Goal: Navigation & Orientation: Find specific page/section

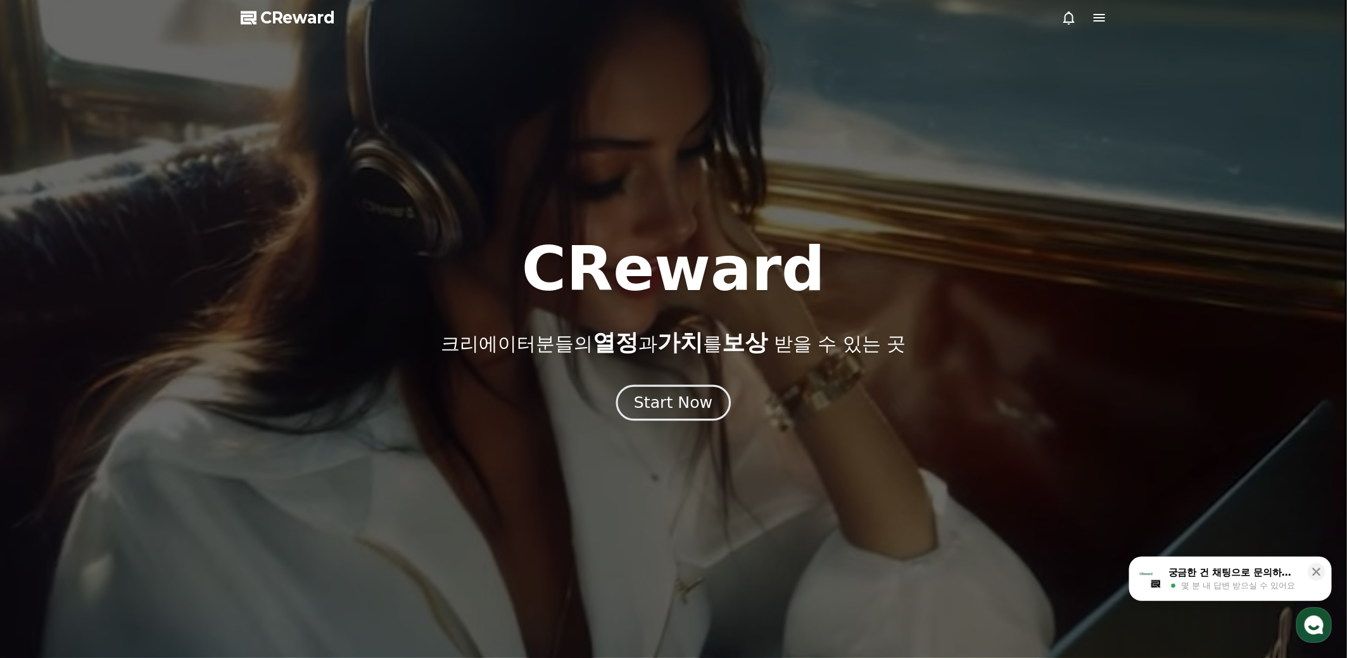
click at [677, 399] on div "Start Now" at bounding box center [673, 403] width 79 height 22
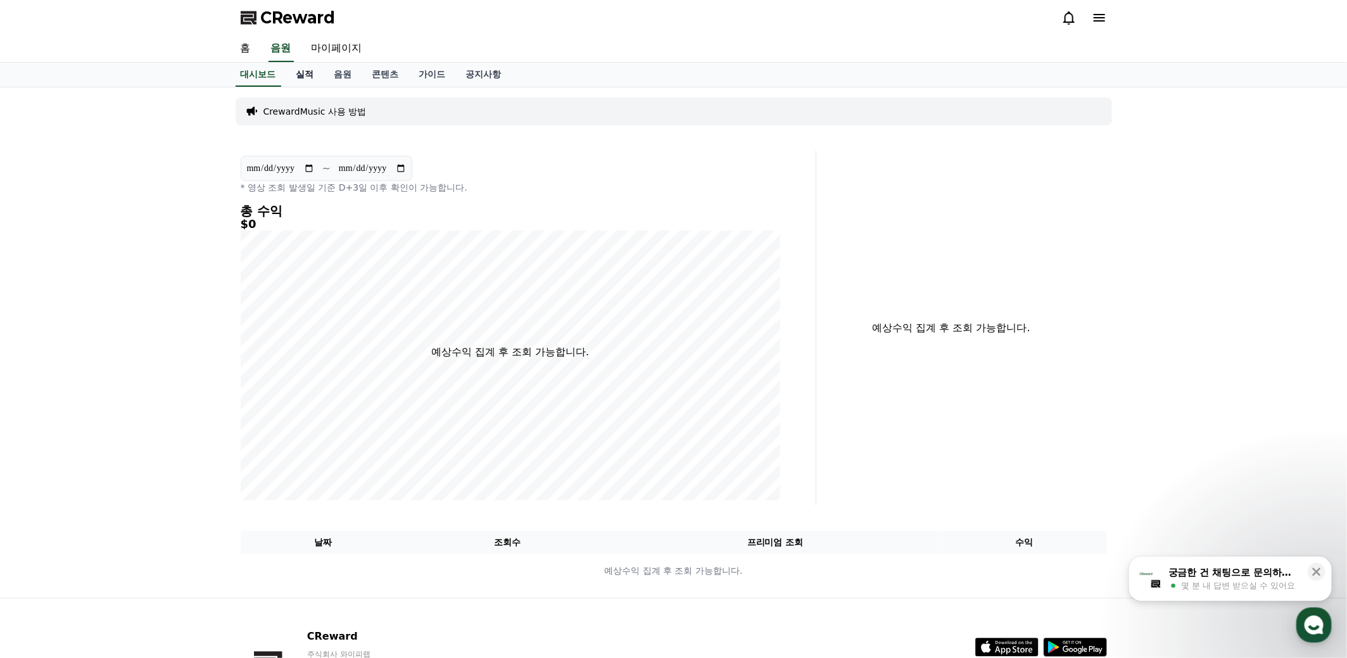
click at [301, 75] on link "실적" at bounding box center [305, 75] width 38 height 24
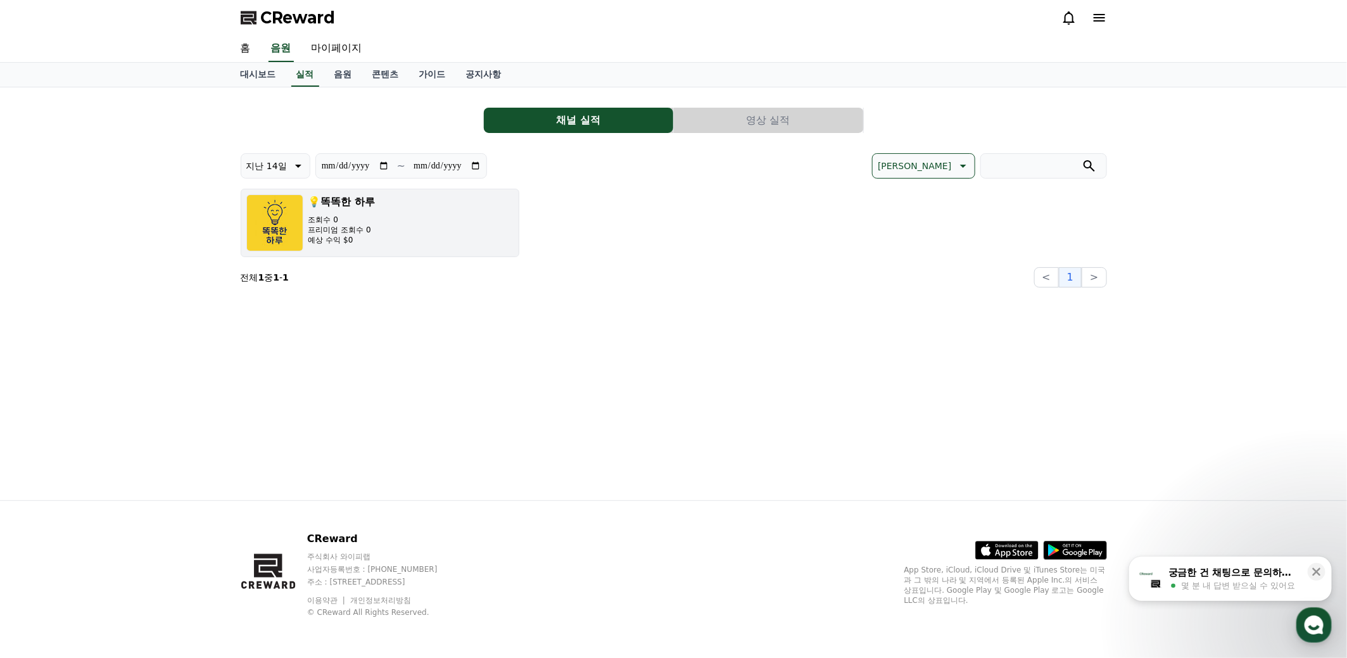
click at [401, 251] on button "💡똑똑한 하루 조회수 0 프리미엄 조회수 0 예상 수익 $0" at bounding box center [380, 223] width 279 height 68
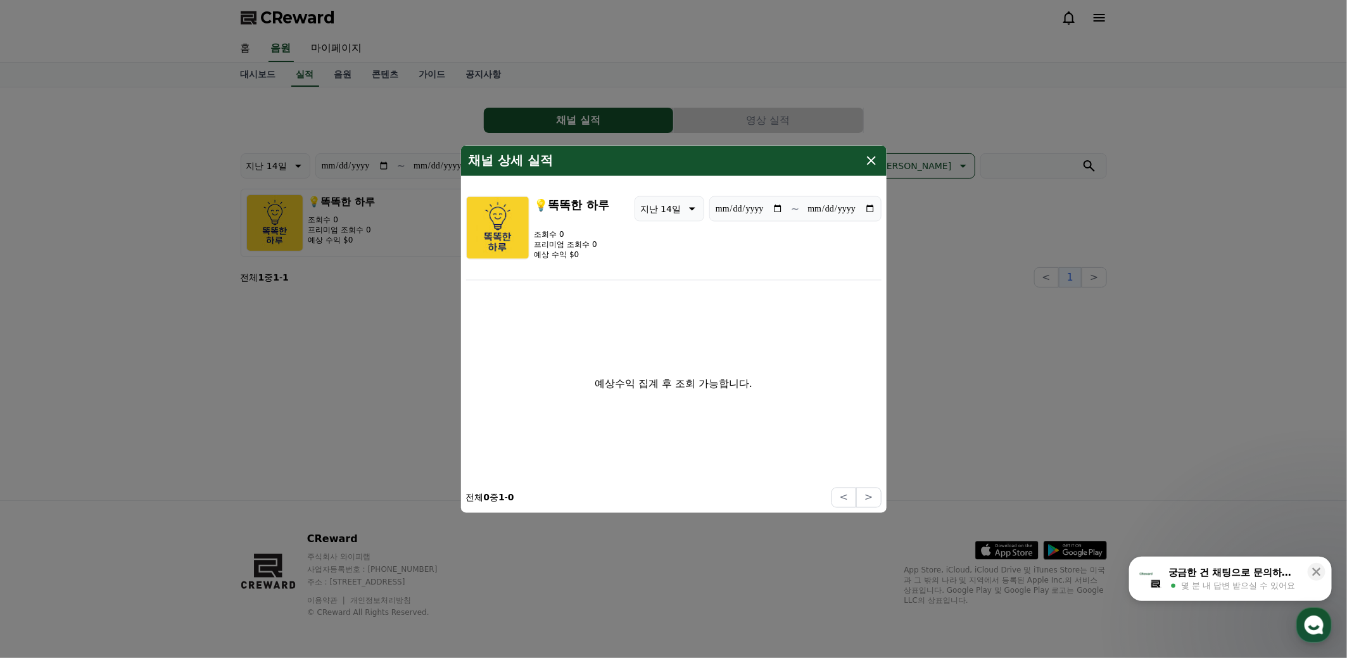
click at [870, 160] on icon "modal" at bounding box center [871, 160] width 15 height 15
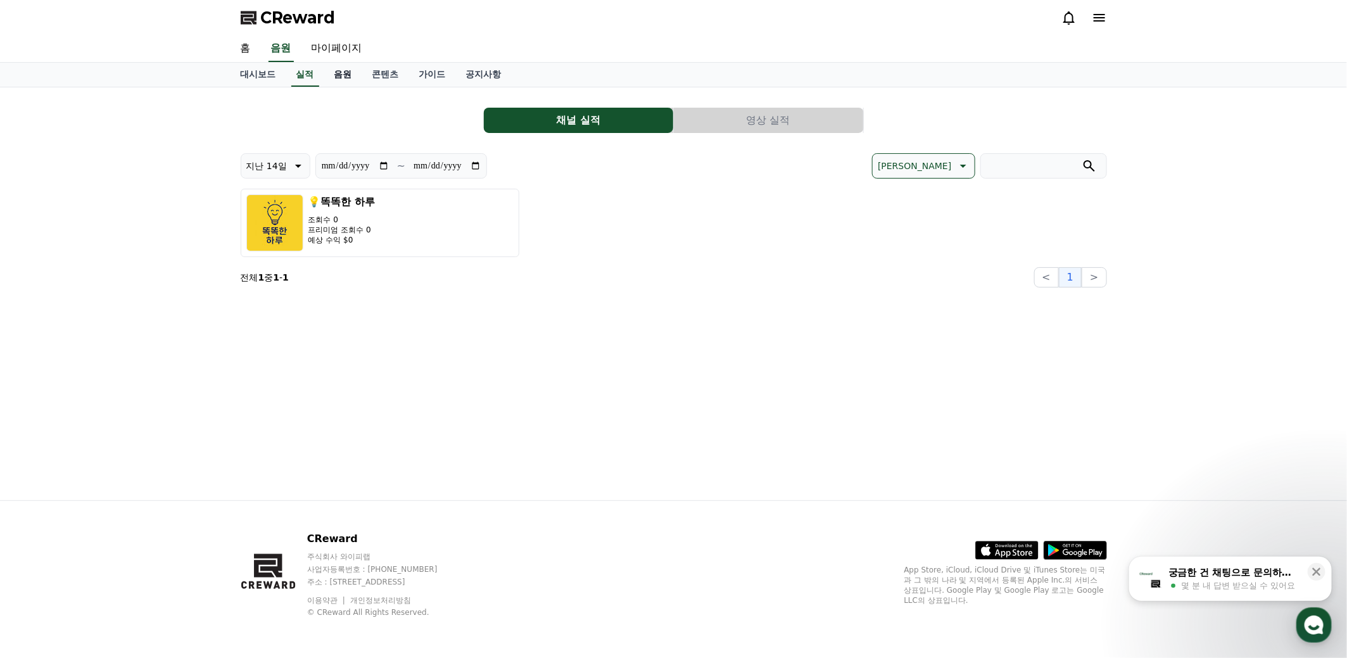
click at [343, 70] on link "음원" at bounding box center [343, 75] width 38 height 24
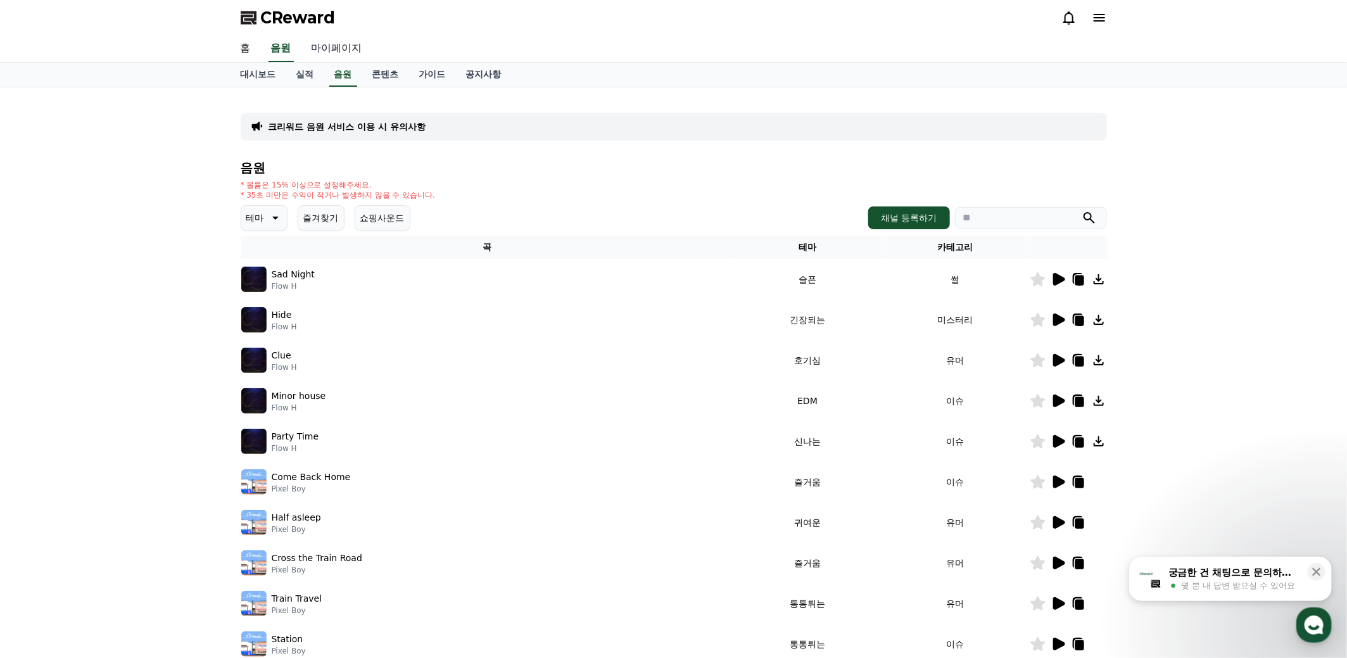
click at [334, 44] on link "마이페이지" at bounding box center [336, 48] width 71 height 27
select select "**********"
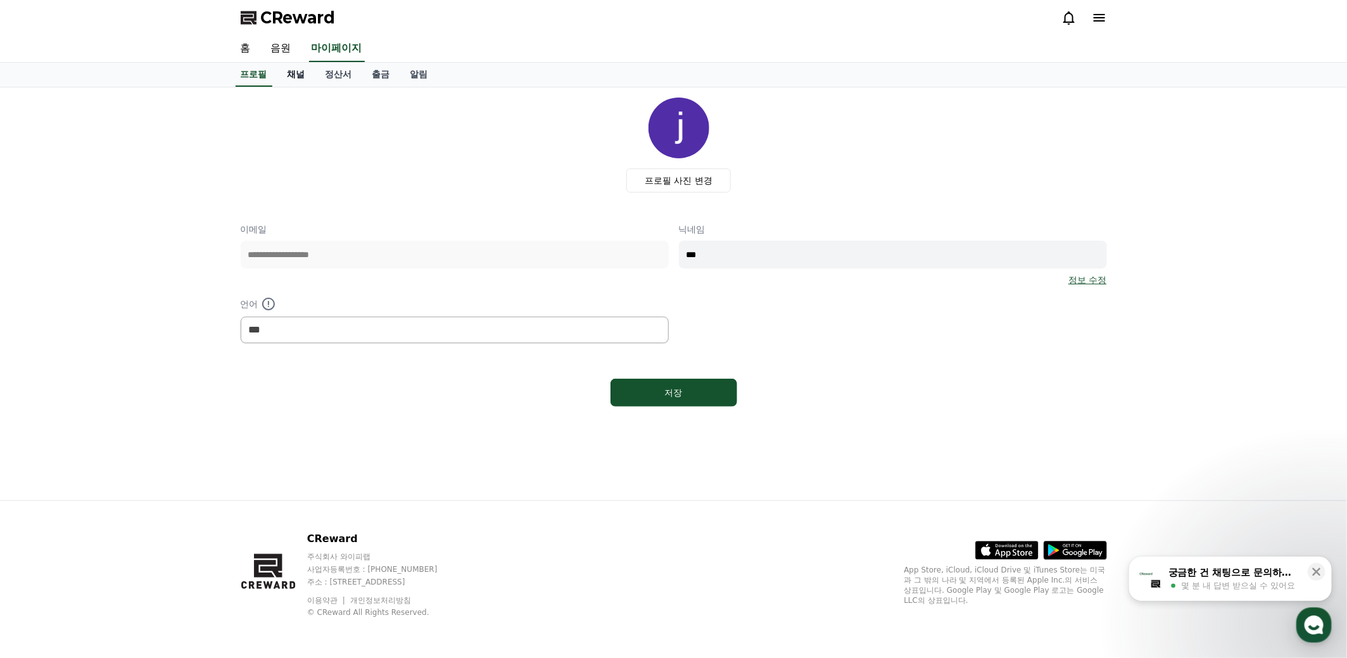
click at [293, 75] on link "채널" at bounding box center [296, 75] width 38 height 24
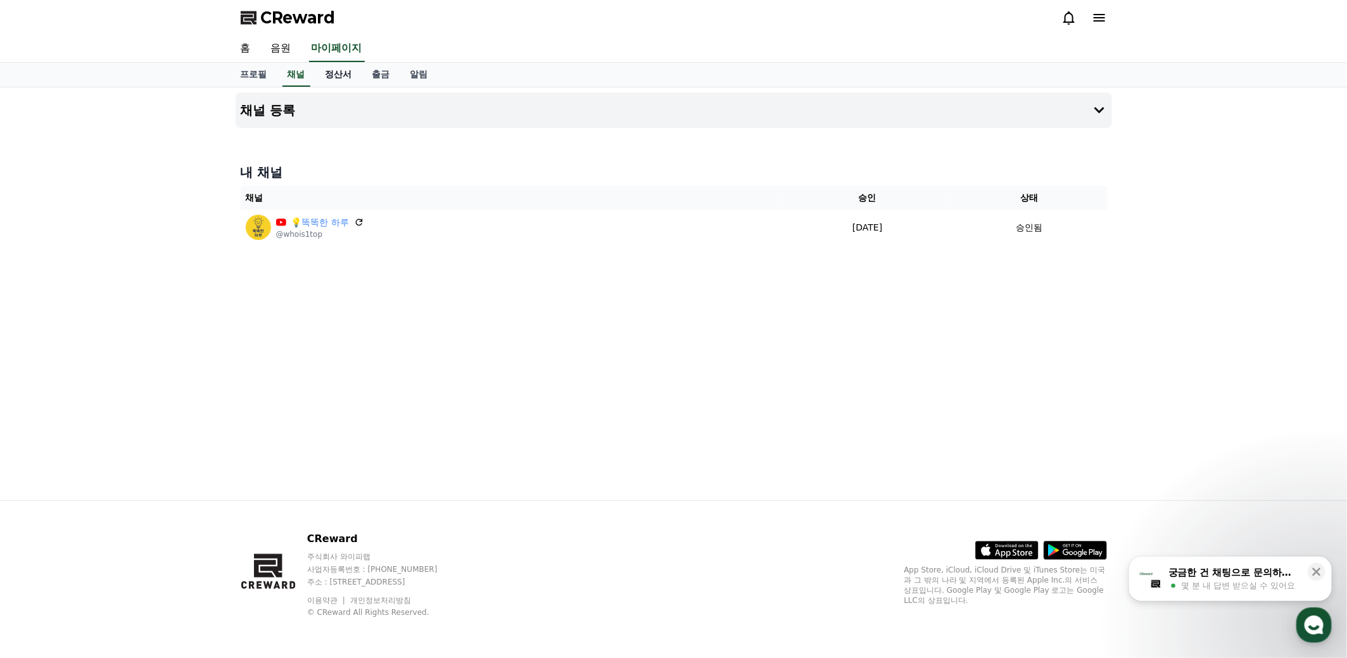
click at [335, 79] on link "정산서" at bounding box center [338, 75] width 47 height 24
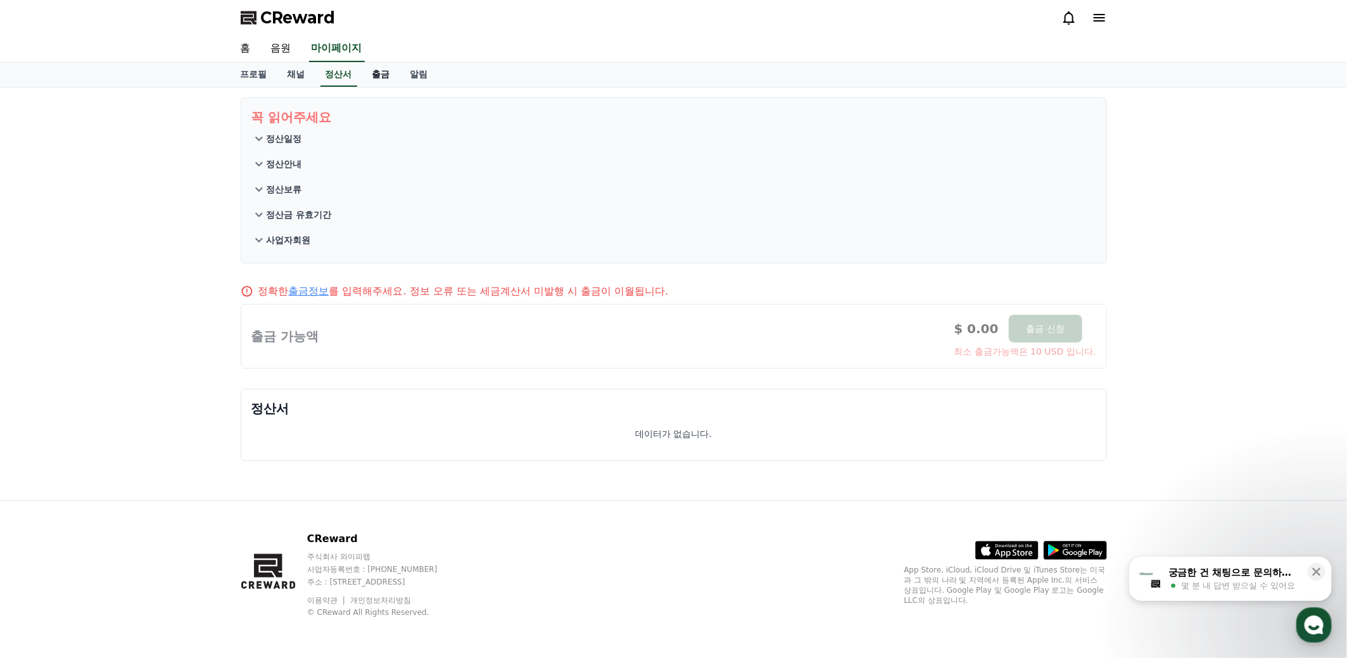
click at [393, 79] on link "출금" at bounding box center [381, 75] width 38 height 24
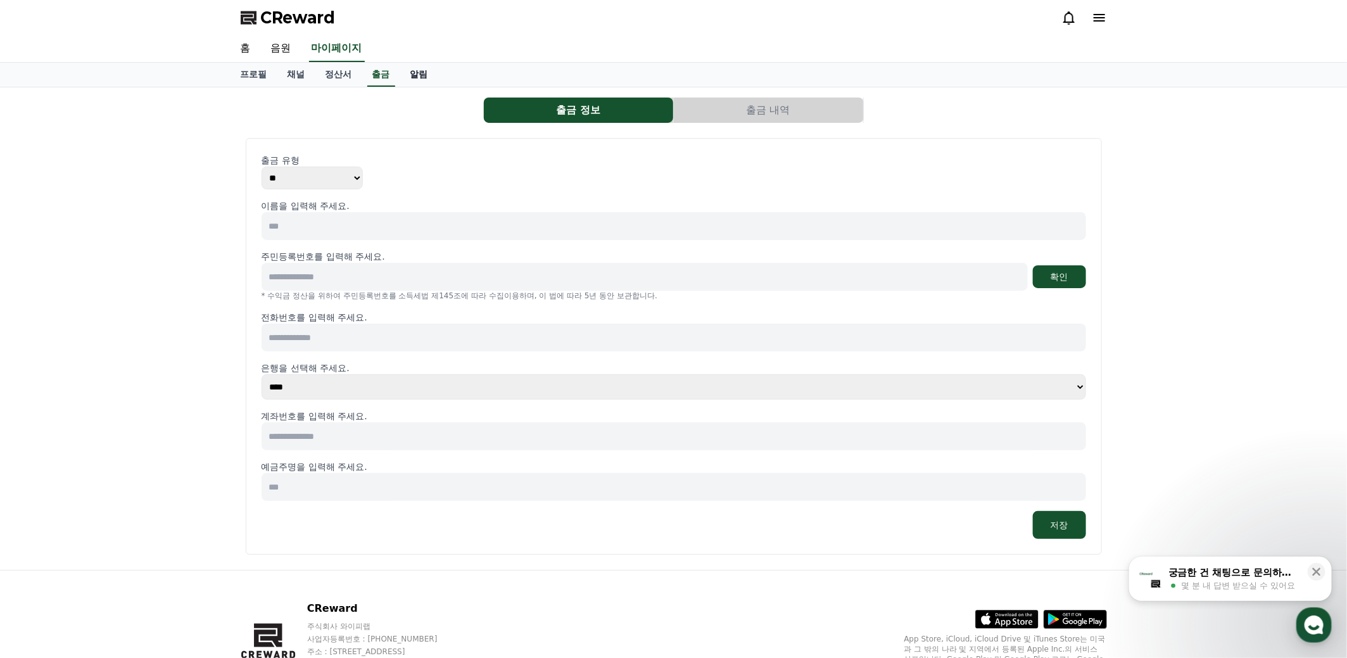
click at [415, 78] on link "알림" at bounding box center [419, 75] width 38 height 24
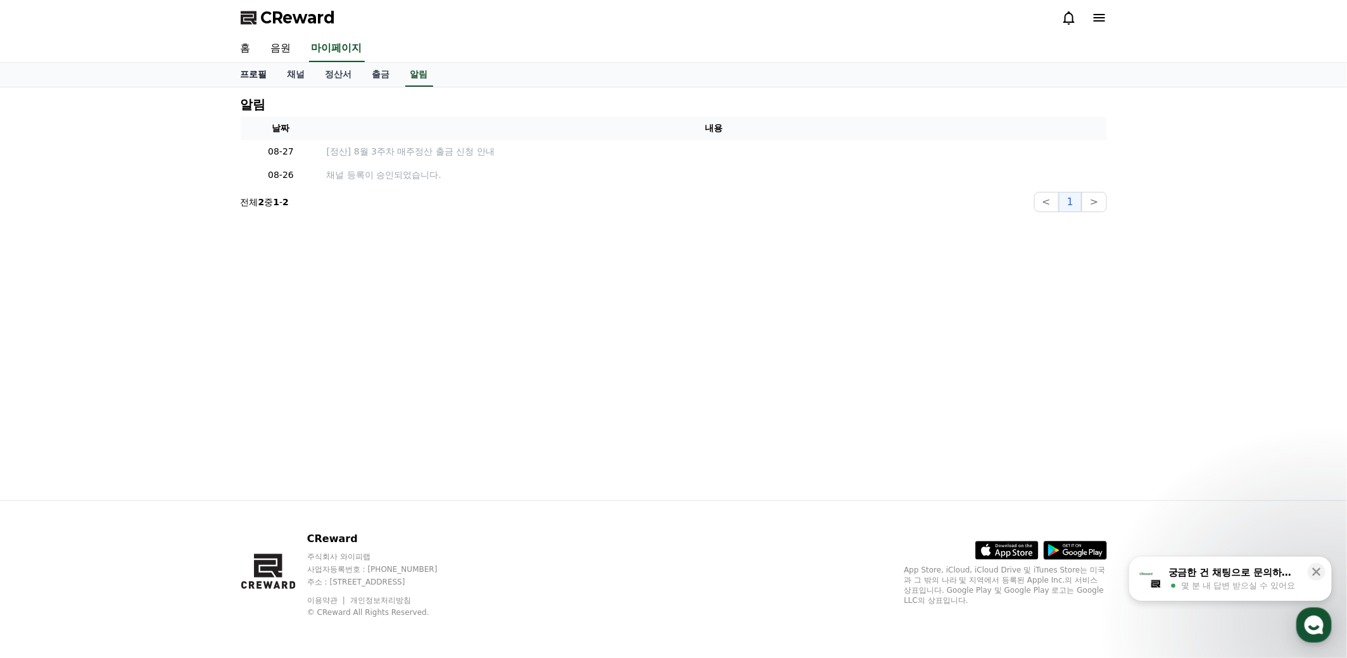
click at [255, 74] on link "프로필" at bounding box center [253, 75] width 47 height 24
select select "**********"
